Goal: Transaction & Acquisition: Purchase product/service

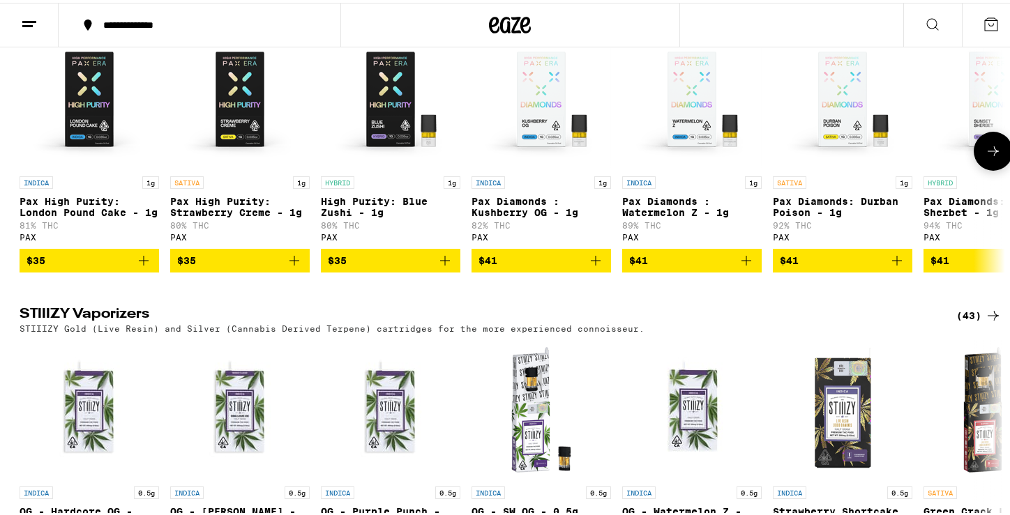
scroll to position [1170, 0]
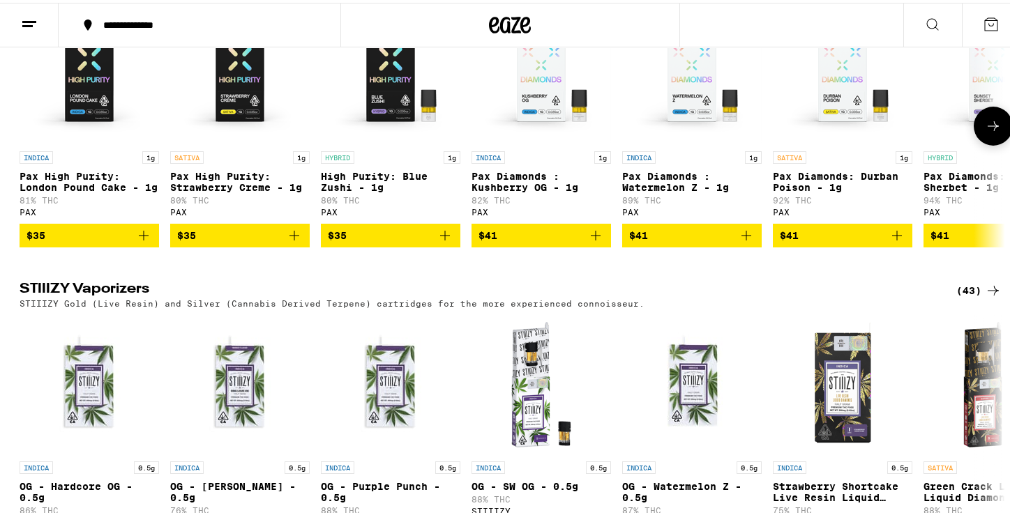
click at [992, 132] on icon at bounding box center [993, 123] width 17 height 17
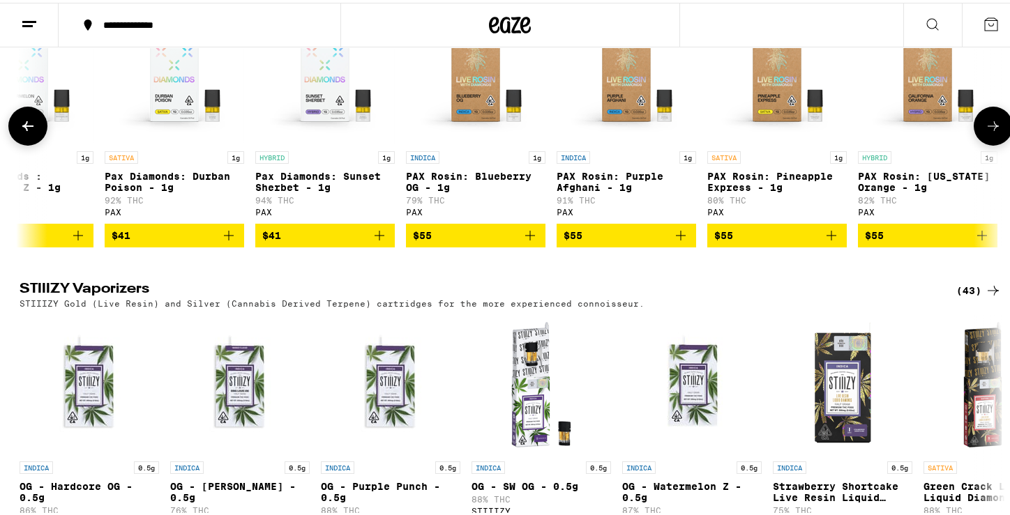
scroll to position [0, 675]
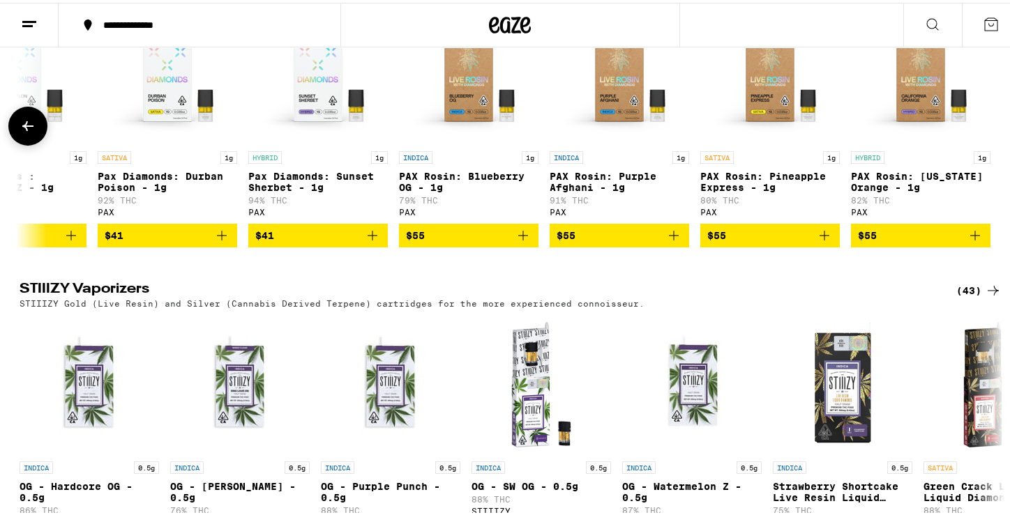
click at [271, 190] on p "Pax Diamonds: Sunset Sherbet - 1g" at bounding box center [317, 179] width 139 height 22
click at [153, 190] on p "Pax Diamonds: Durban Poison - 1g" at bounding box center [167, 179] width 139 height 22
